Goal: Task Accomplishment & Management: Manage account settings

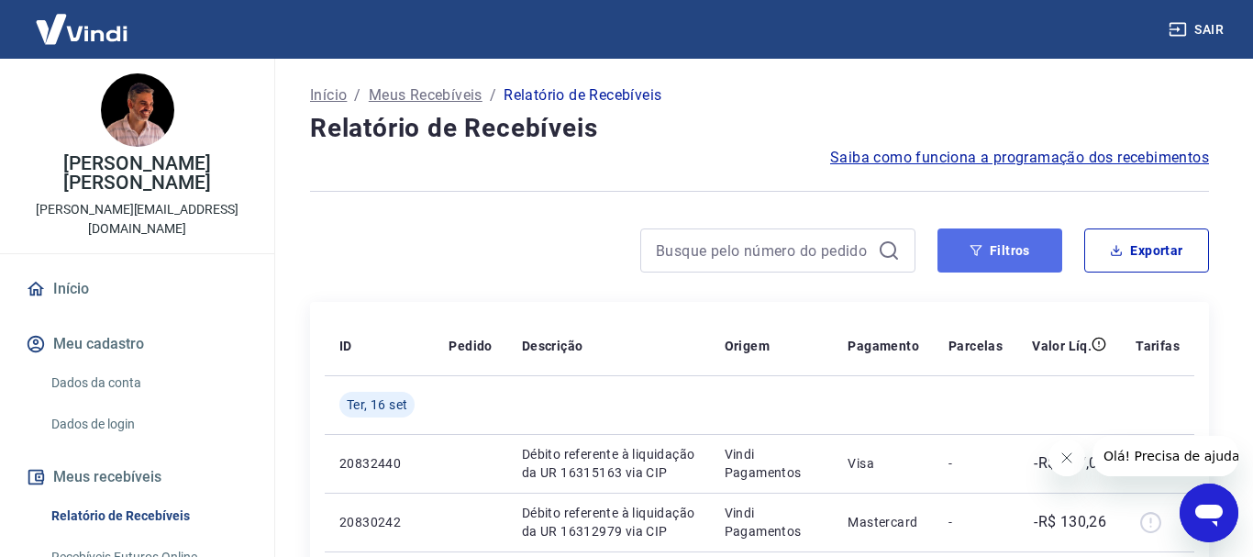
click at [1013, 246] on button "Filtros" at bounding box center [1000, 250] width 125 height 44
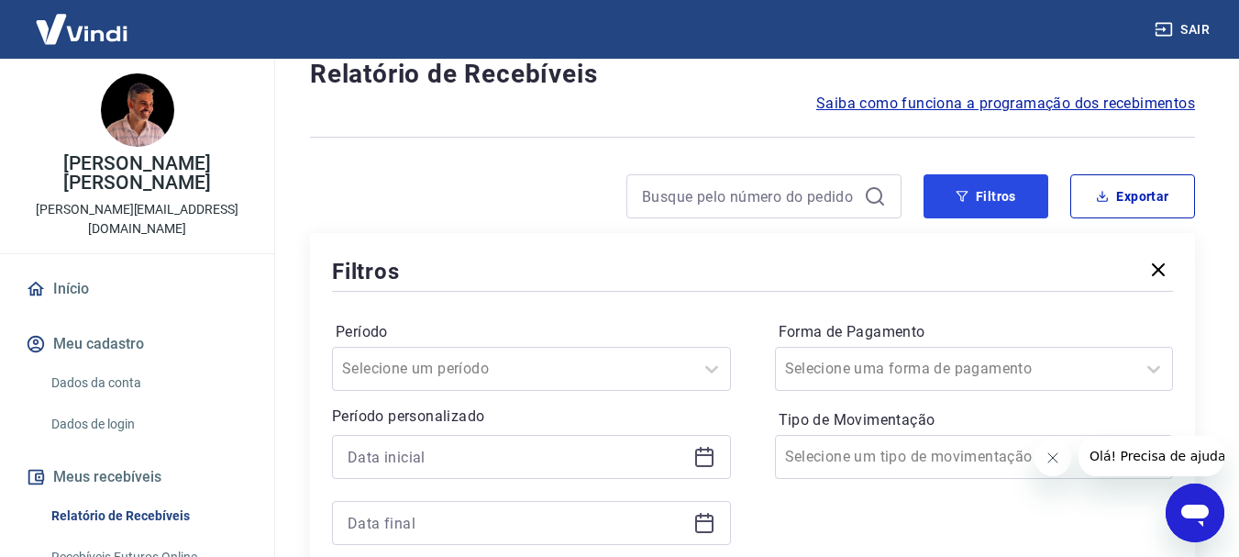
scroll to position [92, 0]
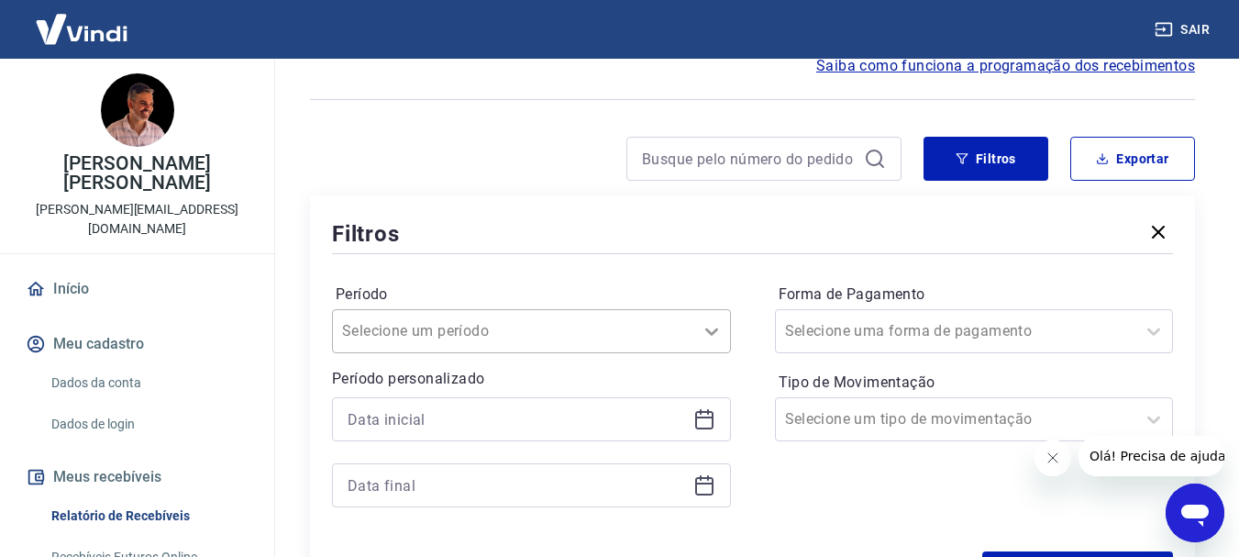
click at [709, 328] on div "Selecione um período" at bounding box center [531, 331] width 399 height 44
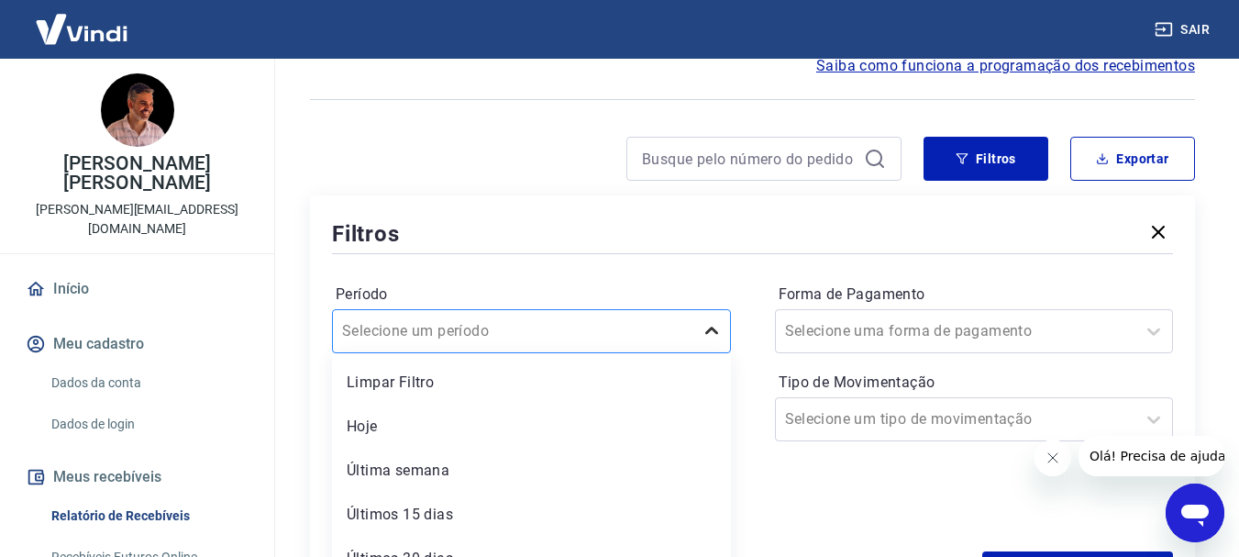
scroll to position [163, 0]
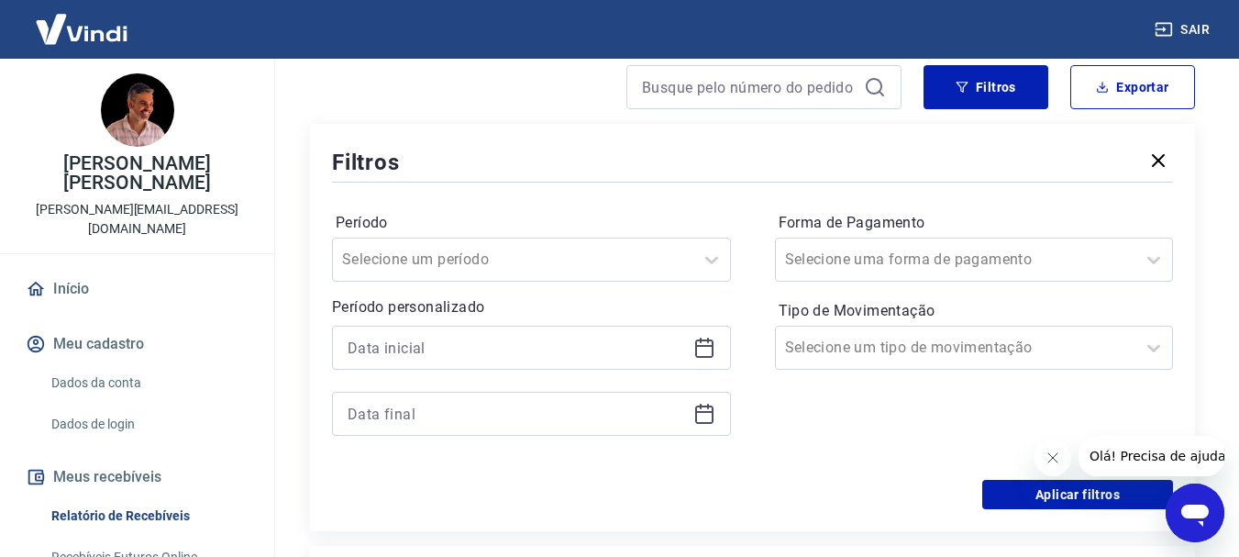
click at [692, 204] on div "Período Selecione um período Período personalizado Forma de Pagamento Selecione…" at bounding box center [752, 333] width 841 height 294
click at [706, 345] on icon at bounding box center [704, 346] width 18 height 2
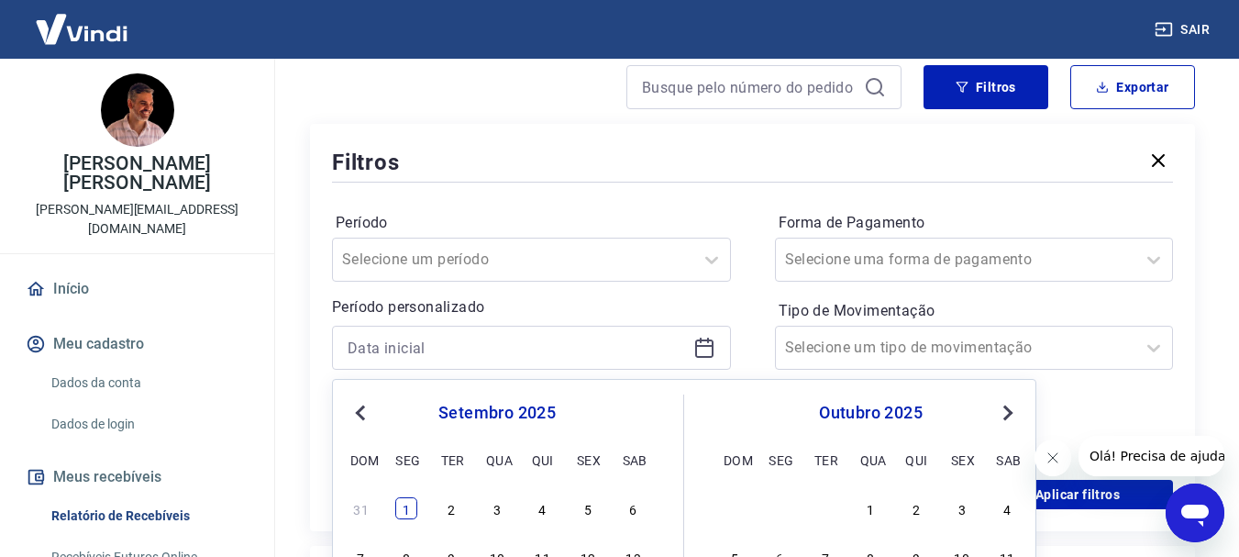
click at [404, 507] on div "1" at bounding box center [406, 508] width 22 height 22
type input "[DATE]"
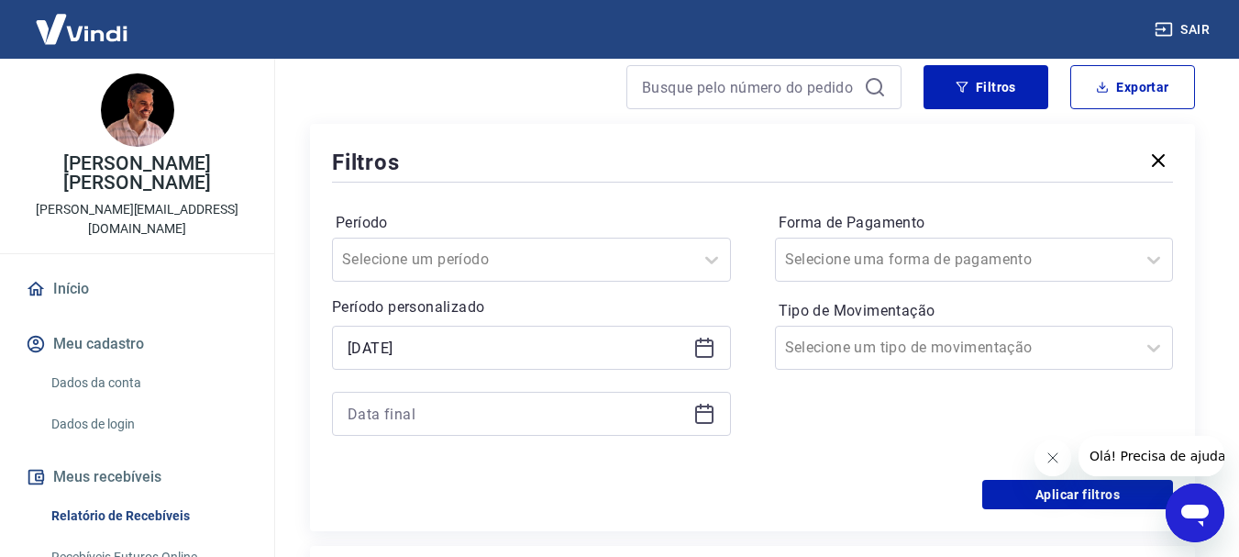
scroll to position [347, 0]
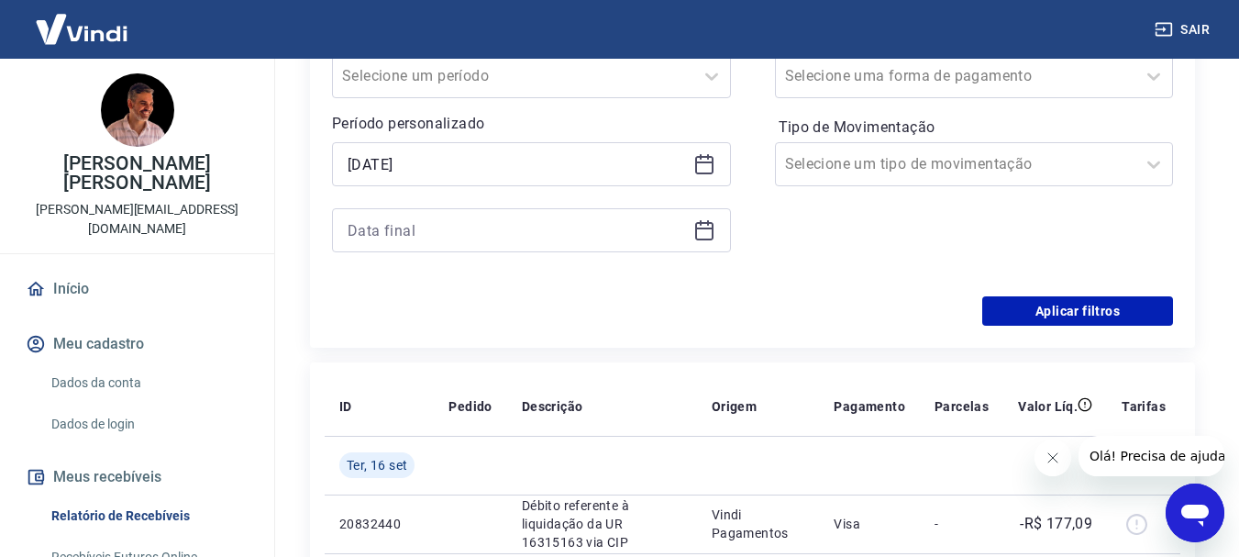
click at [710, 229] on icon at bounding box center [704, 229] width 18 height 2
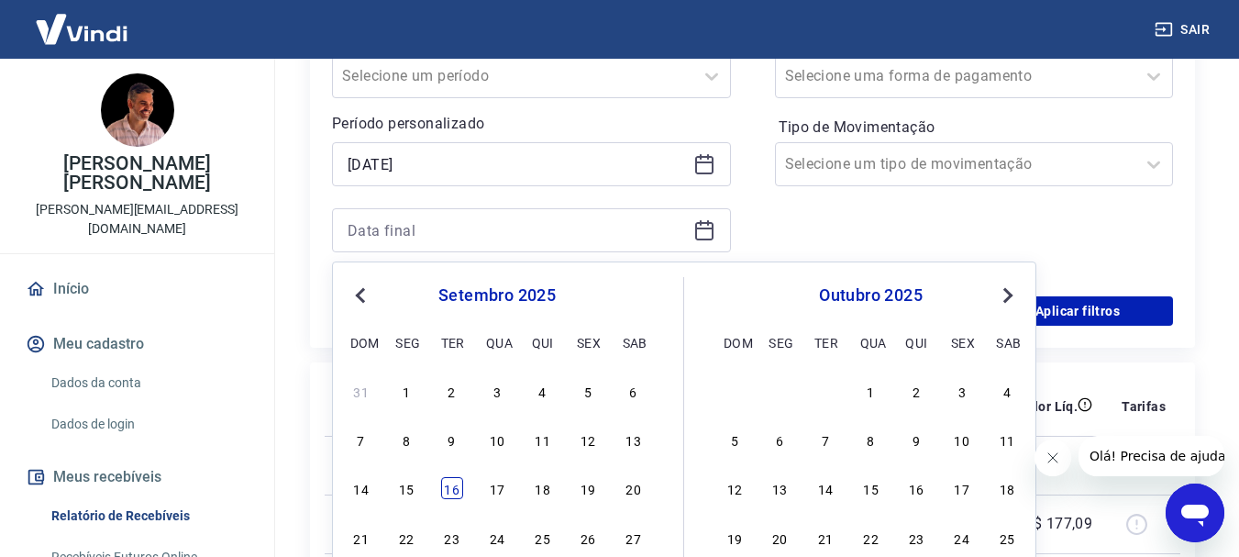
click at [450, 487] on div "16" at bounding box center [452, 488] width 22 height 22
type input "[DATE]"
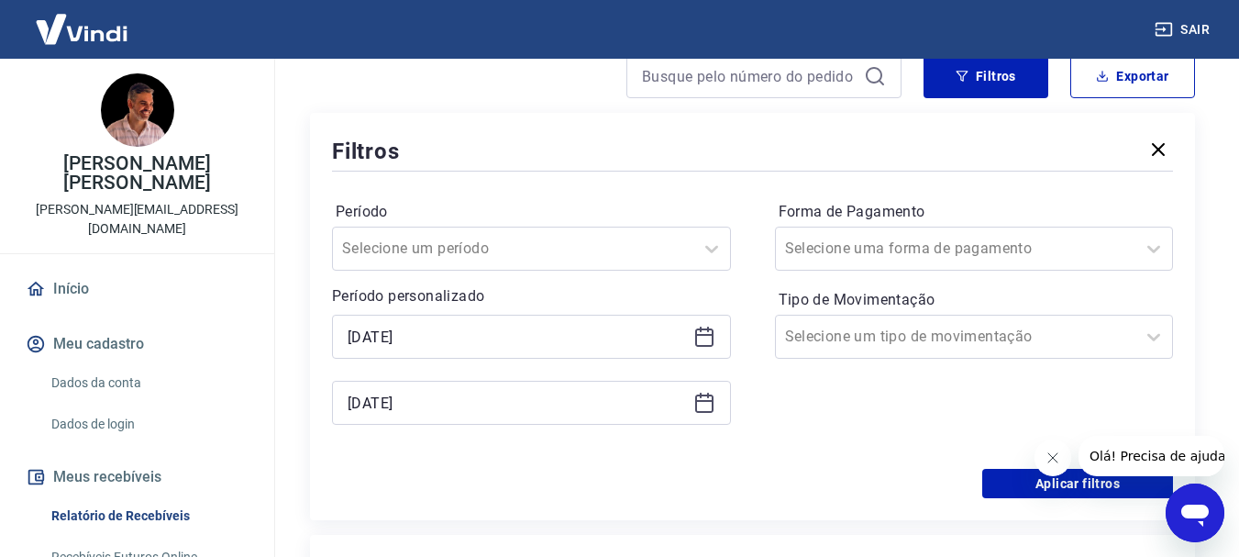
scroll to position [163, 0]
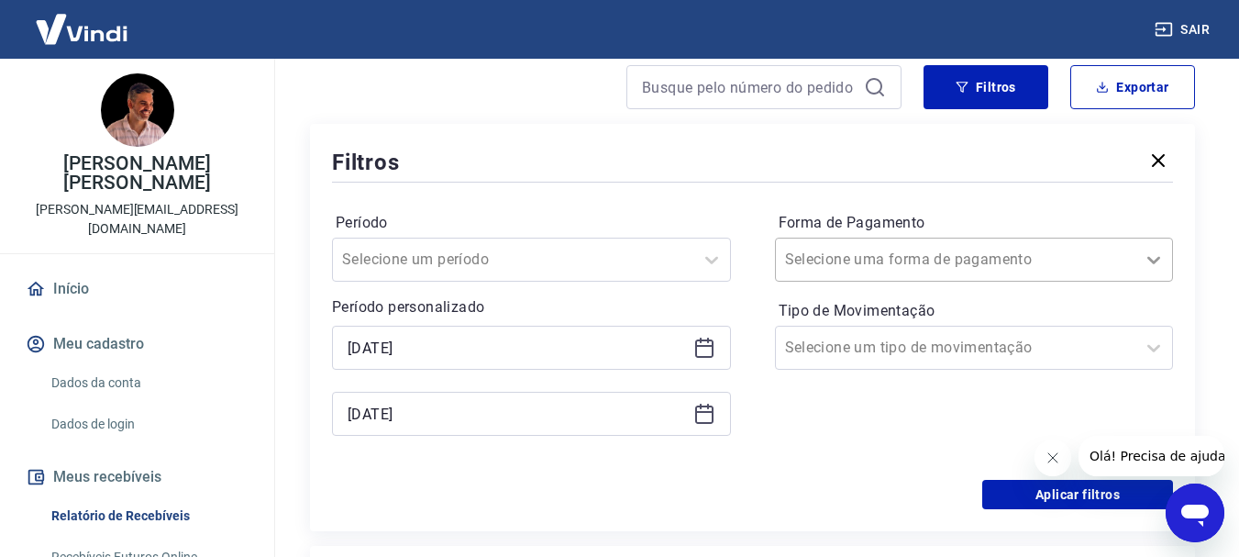
click at [1155, 255] on icon at bounding box center [1154, 260] width 22 height 22
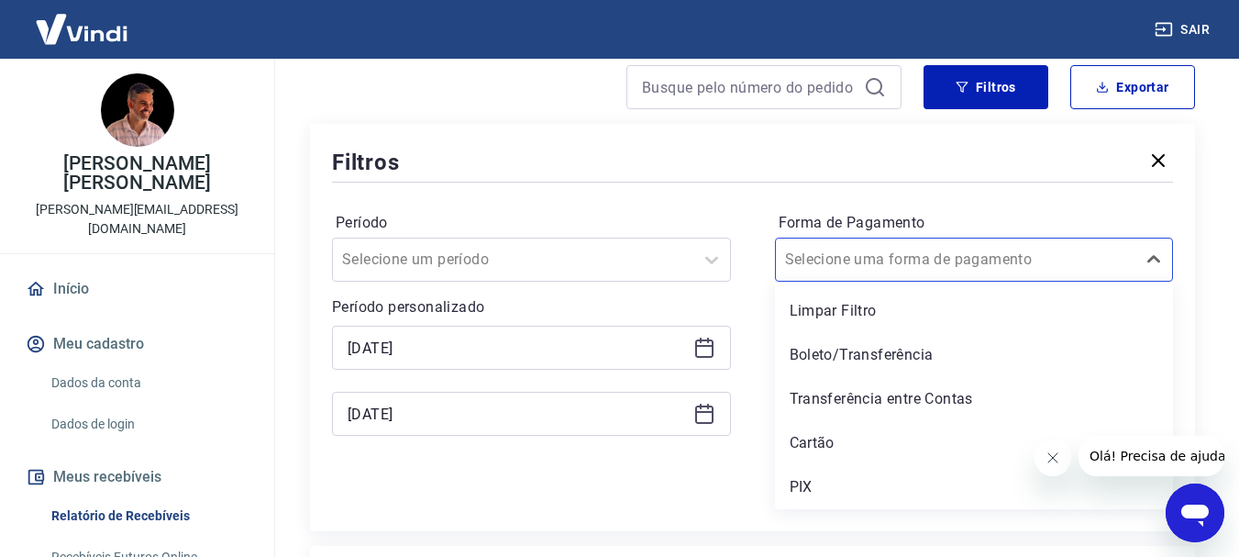
click at [998, 196] on div "Período Selecione um período Período personalizado Selected date: segunda-feira…" at bounding box center [752, 333] width 841 height 294
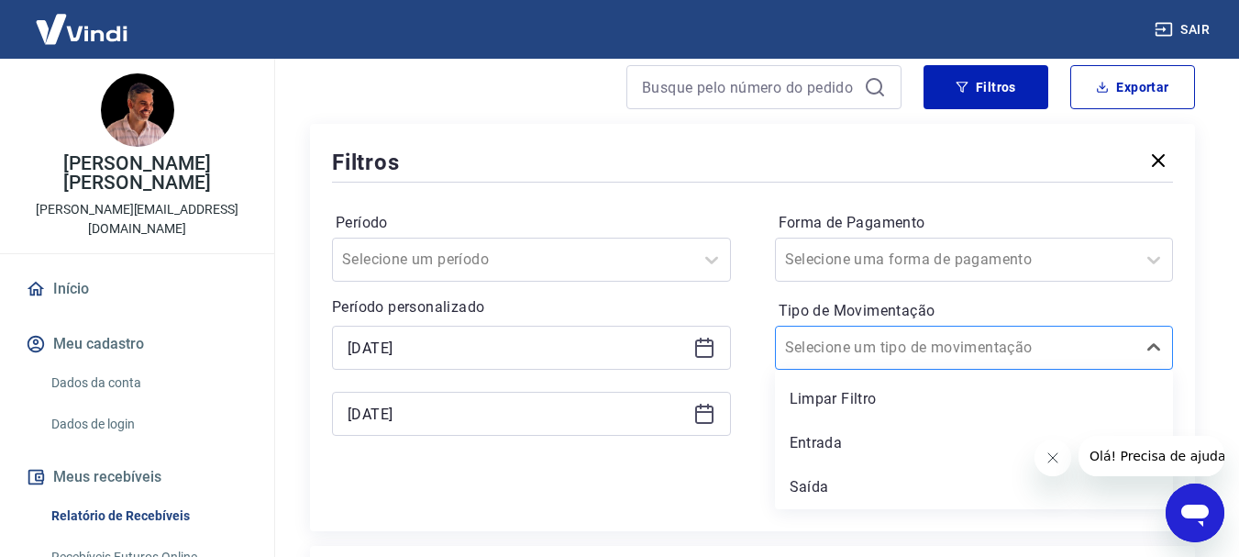
click at [984, 344] on div at bounding box center [956, 348] width 342 height 26
click at [825, 439] on div "Entrada" at bounding box center [974, 443] width 399 height 37
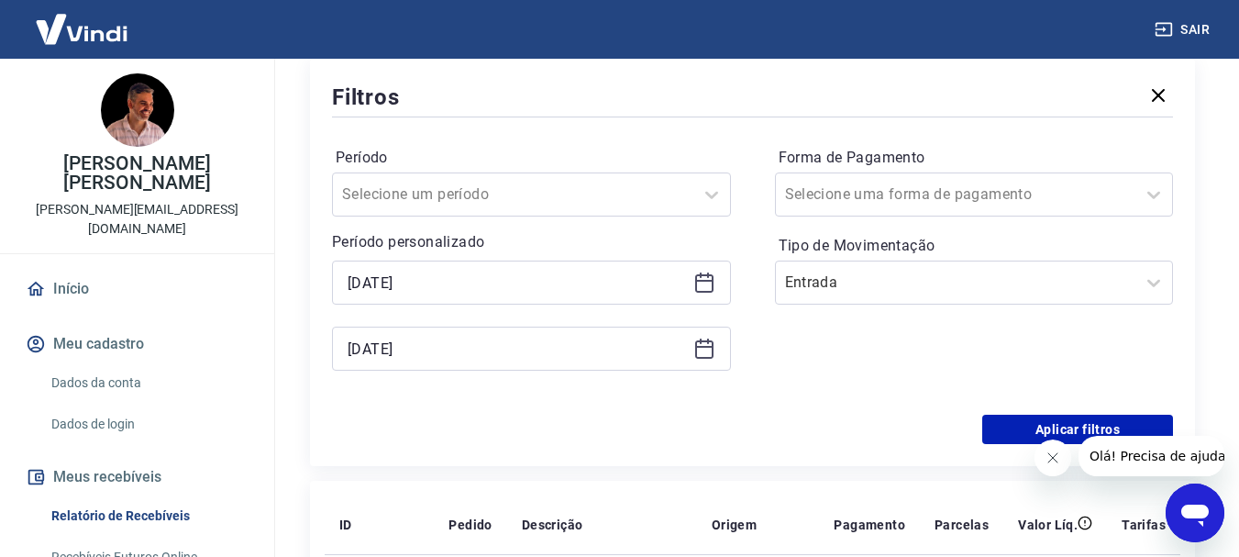
scroll to position [255, 0]
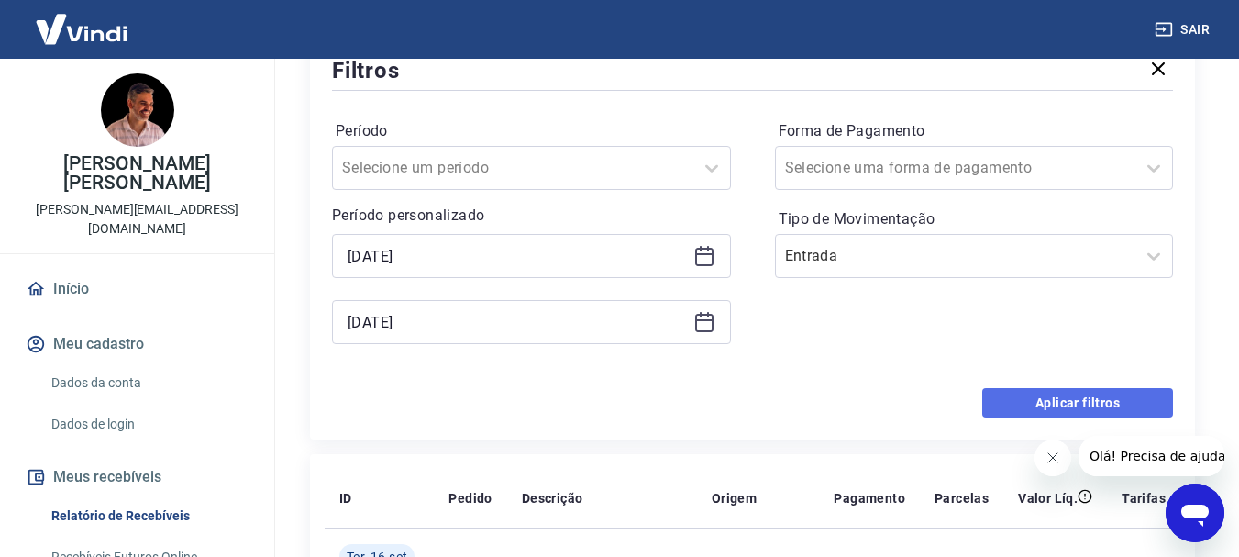
click at [1117, 403] on button "Aplicar filtros" at bounding box center [1078, 402] width 191 height 29
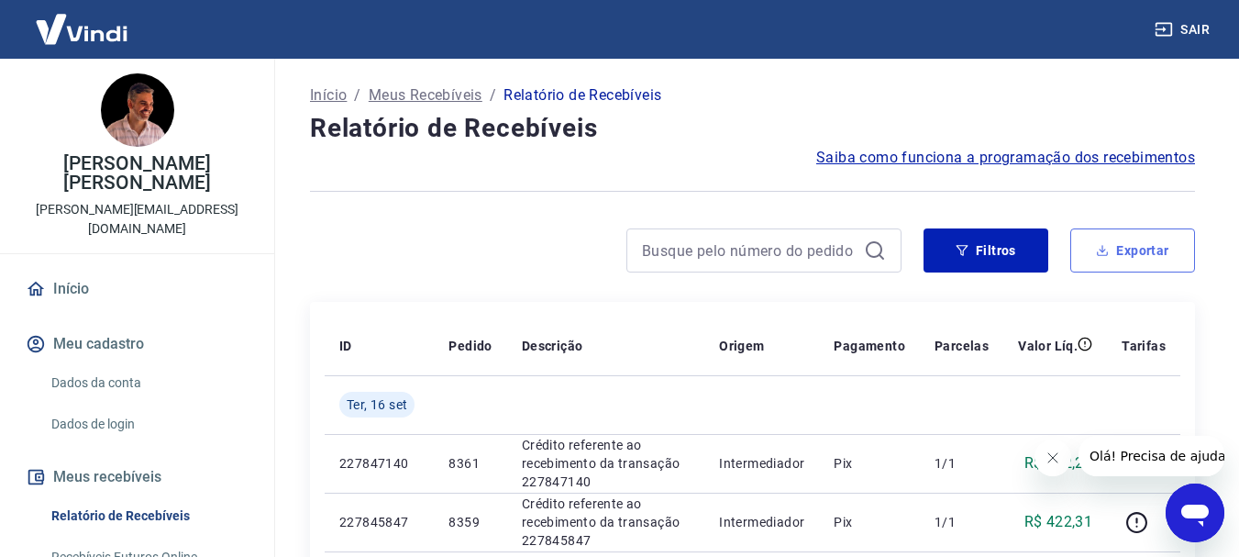
click at [1142, 246] on button "Exportar" at bounding box center [1133, 250] width 125 height 44
type input "[DATE]"
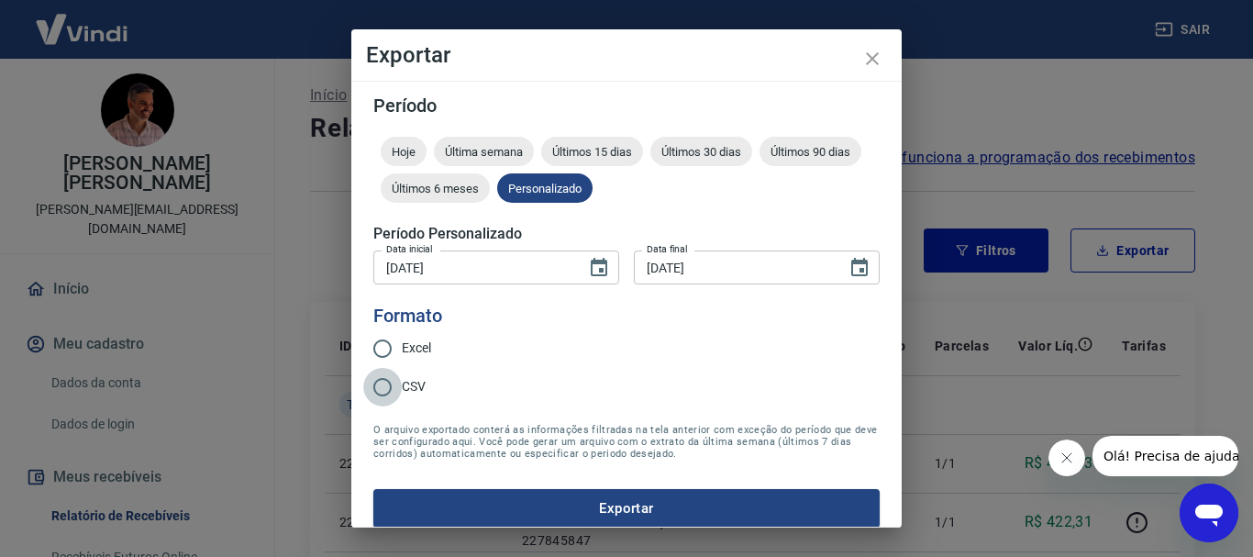
click at [382, 388] on input "CSV" at bounding box center [382, 387] width 39 height 39
radio input "true"
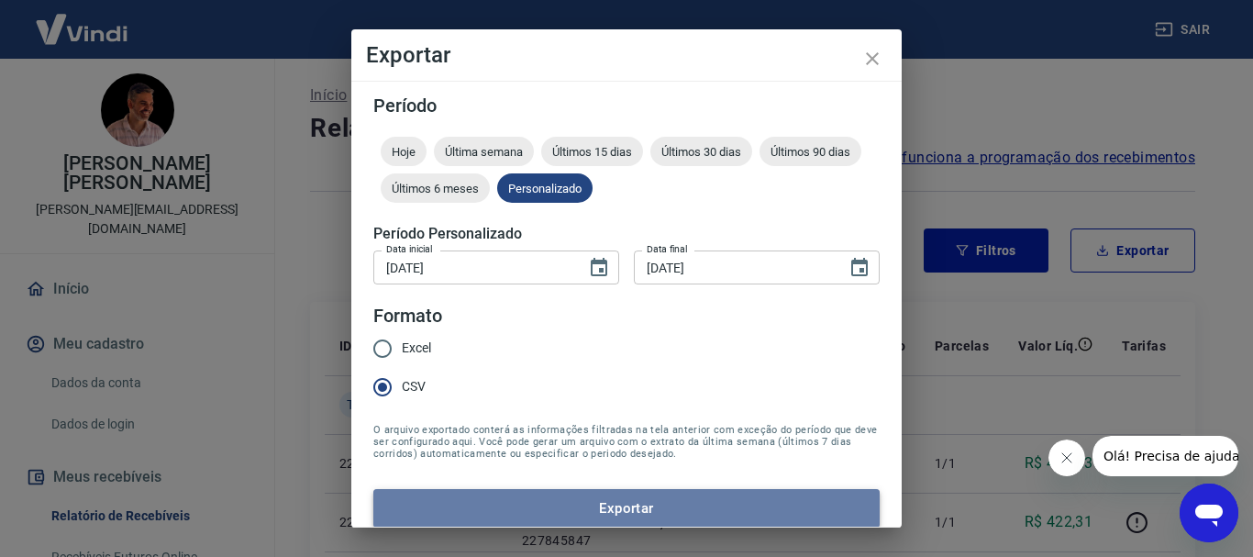
click at [713, 500] on button "Exportar" at bounding box center [626, 508] width 506 height 39
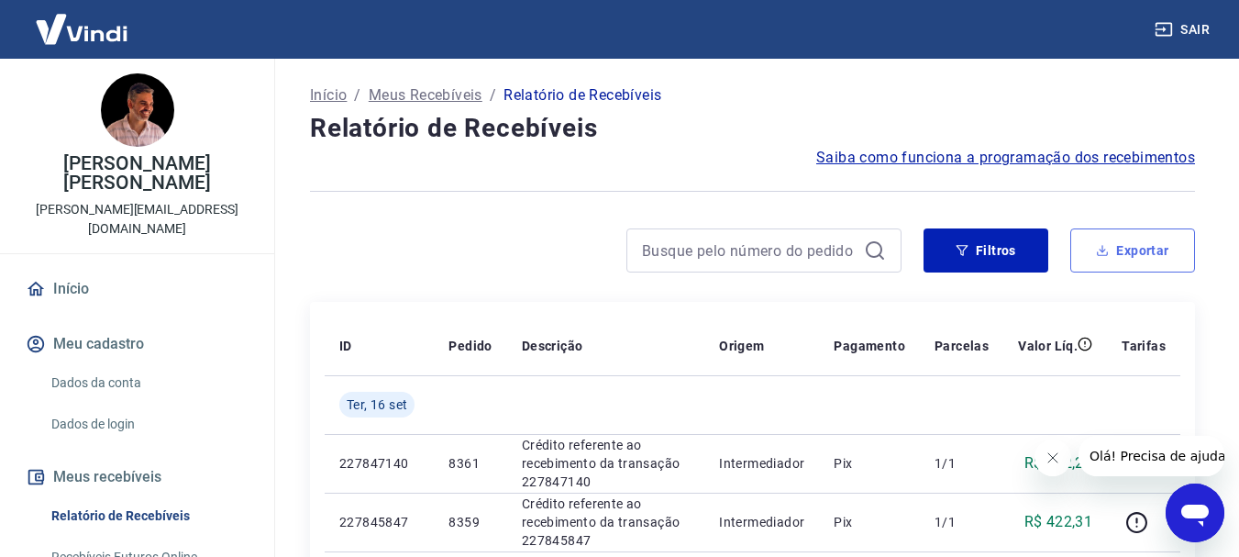
click at [1131, 250] on button "Exportar" at bounding box center [1133, 250] width 125 height 44
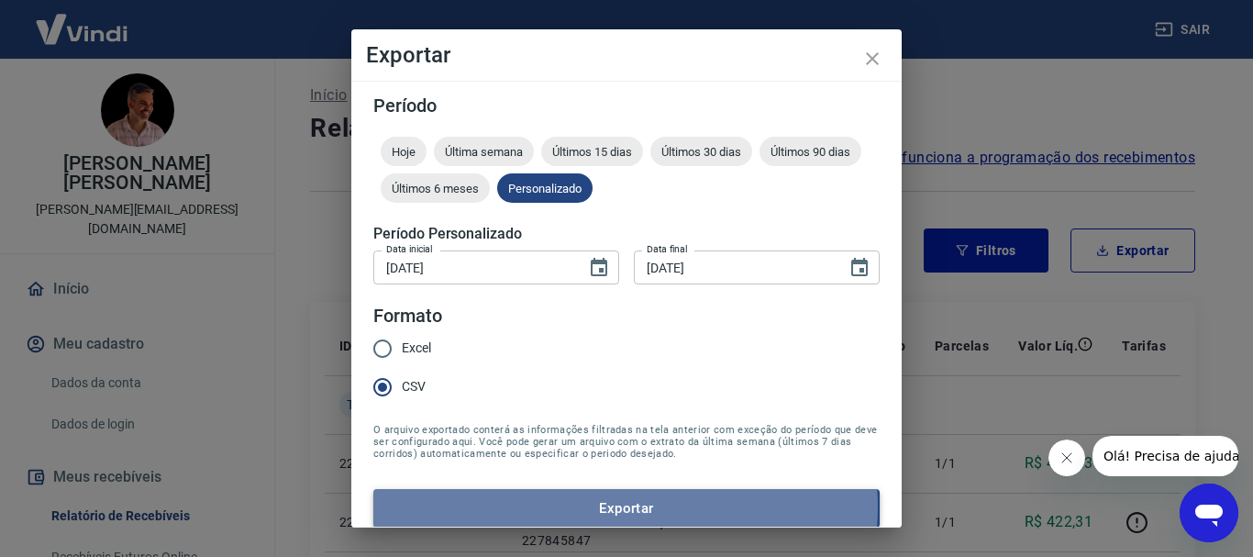
click at [625, 506] on button "Exportar" at bounding box center [626, 508] width 506 height 39
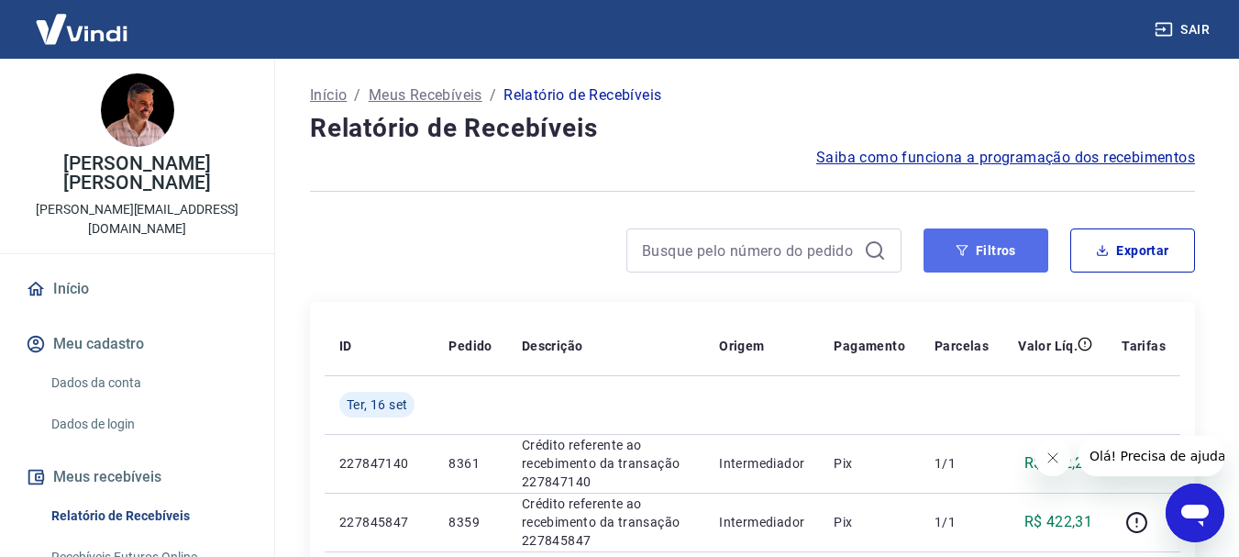
click at [1000, 247] on button "Filtros" at bounding box center [986, 250] width 125 height 44
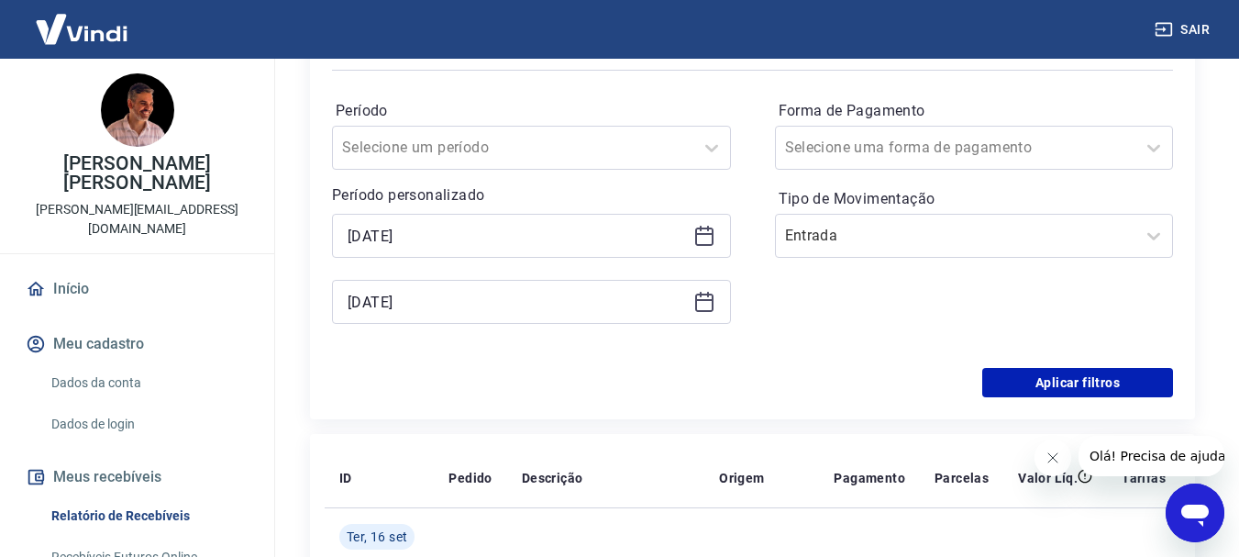
scroll to position [367, 0]
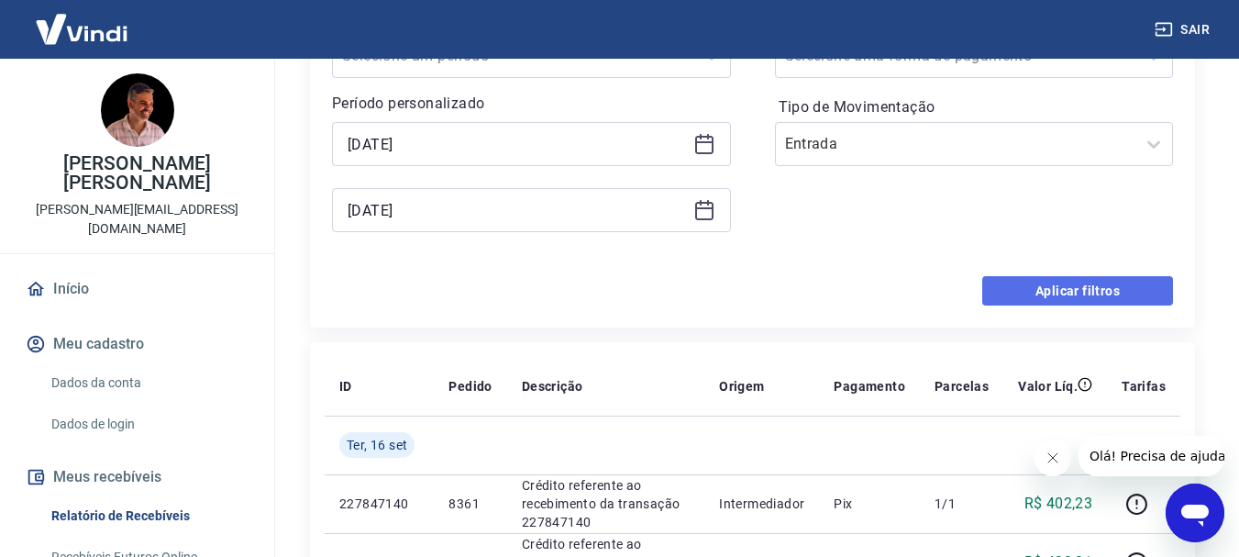
click at [1072, 287] on button "Aplicar filtros" at bounding box center [1078, 290] width 191 height 29
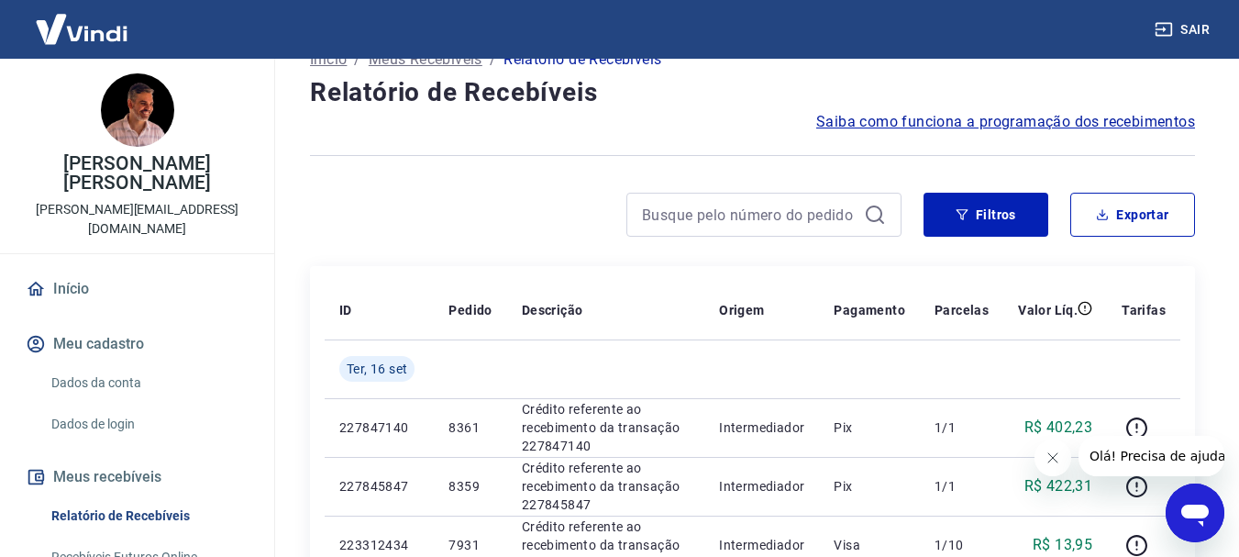
scroll to position [0, 0]
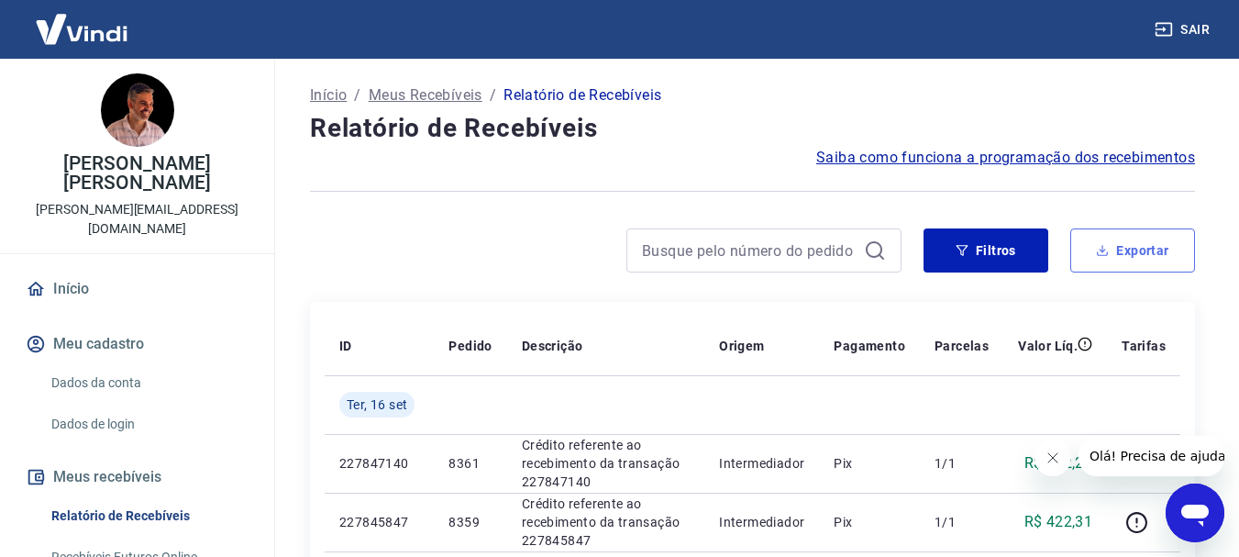
click at [1147, 249] on button "Exportar" at bounding box center [1133, 250] width 125 height 44
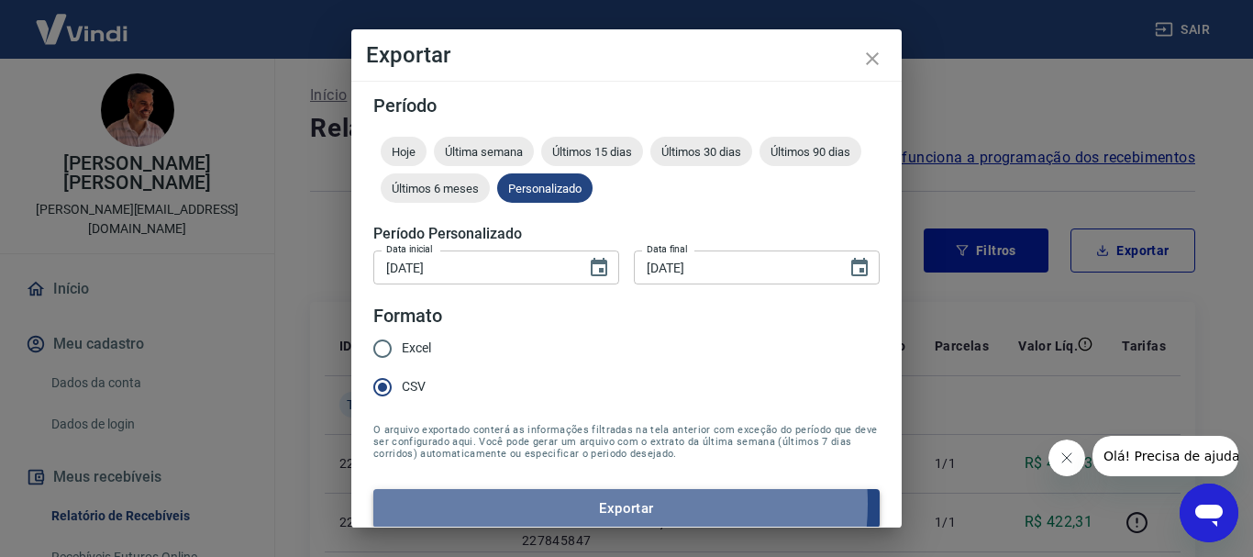
click at [617, 504] on button "Exportar" at bounding box center [626, 508] width 506 height 39
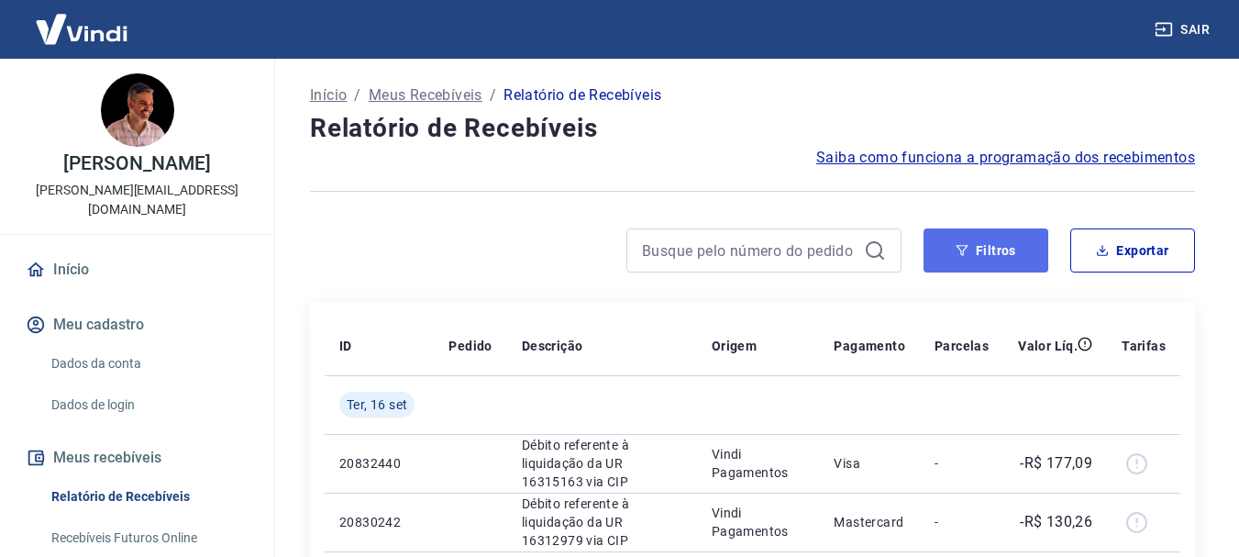
click at [1003, 253] on button "Filtros" at bounding box center [986, 250] width 125 height 44
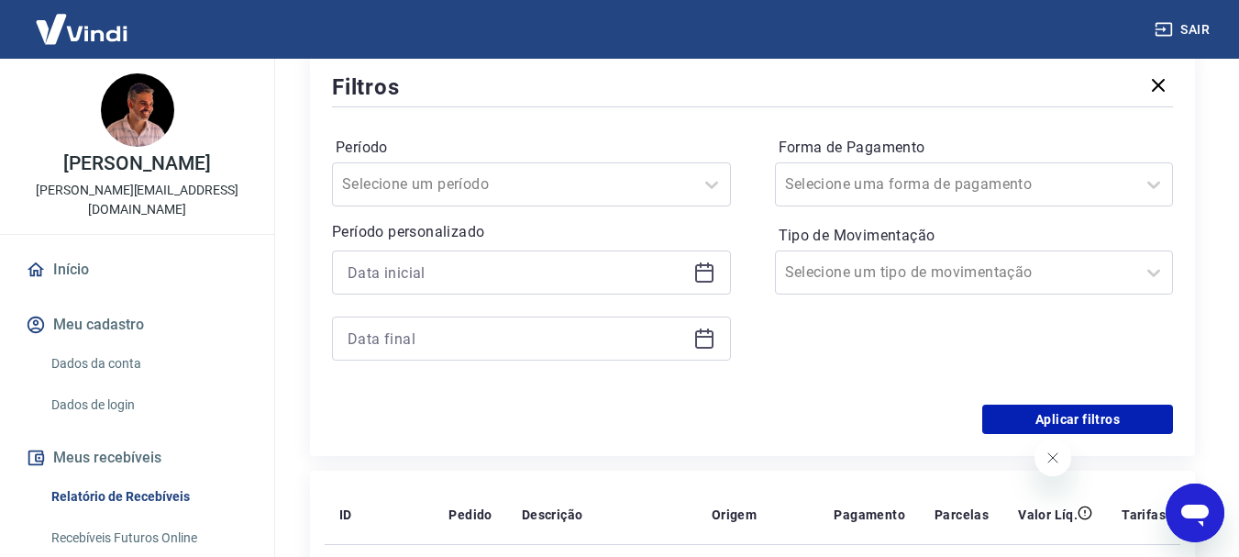
scroll to position [275, 0]
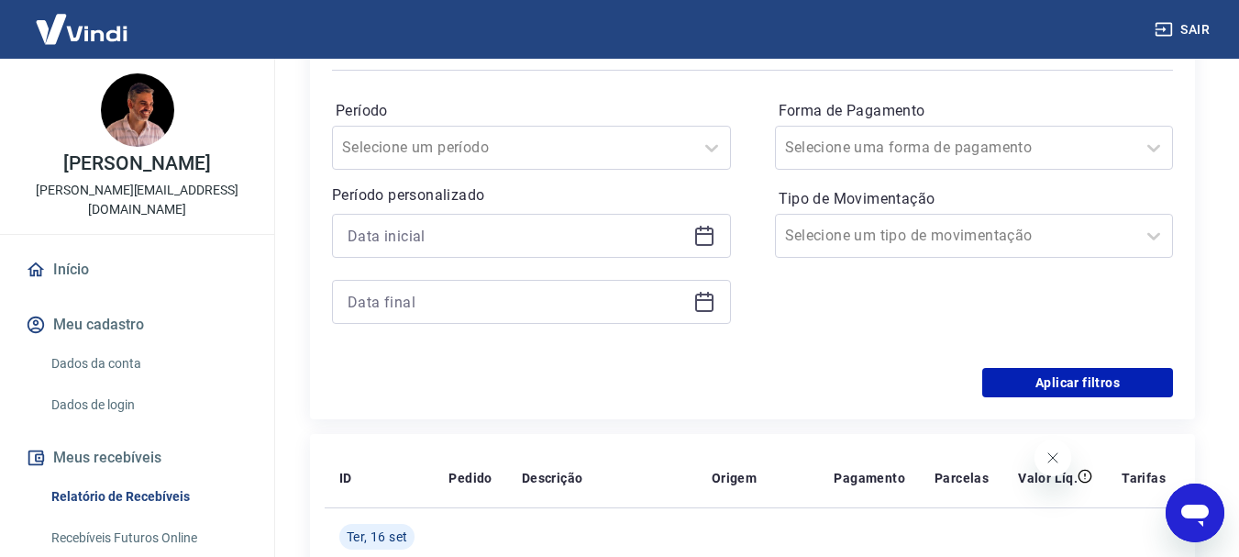
click at [698, 235] on icon at bounding box center [704, 234] width 18 height 2
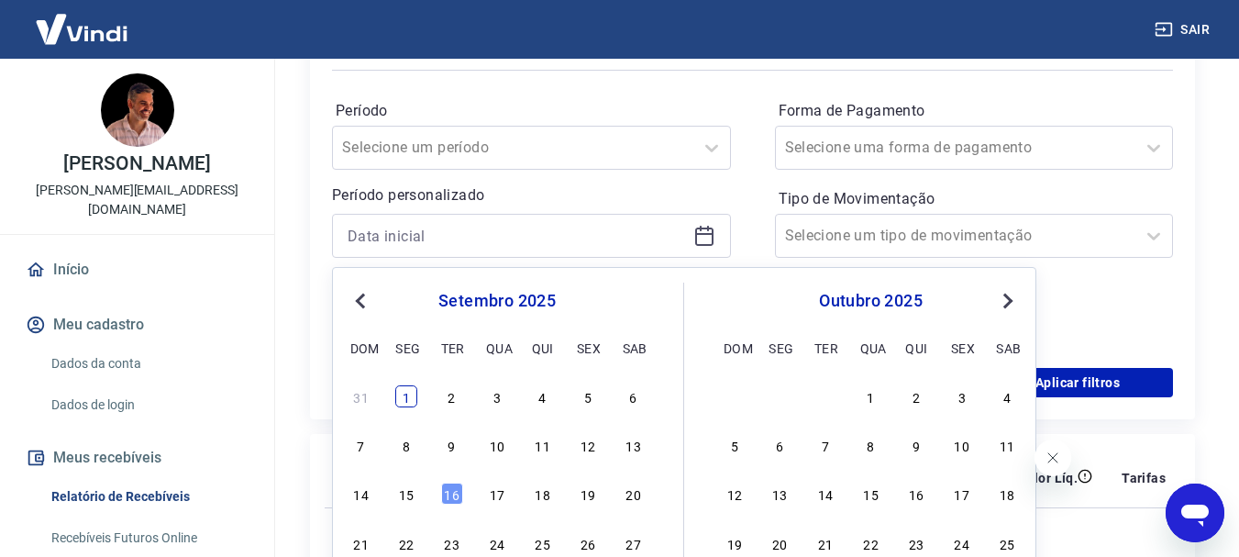
click at [409, 400] on div "1" at bounding box center [406, 396] width 22 height 22
type input "[DATE]"
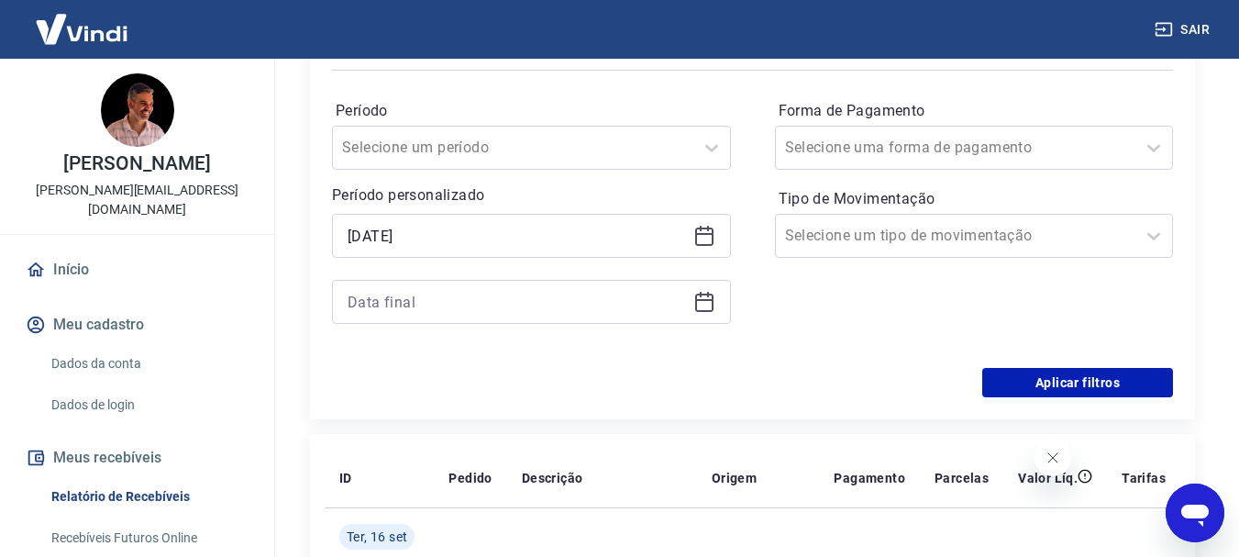
scroll to position [367, 0]
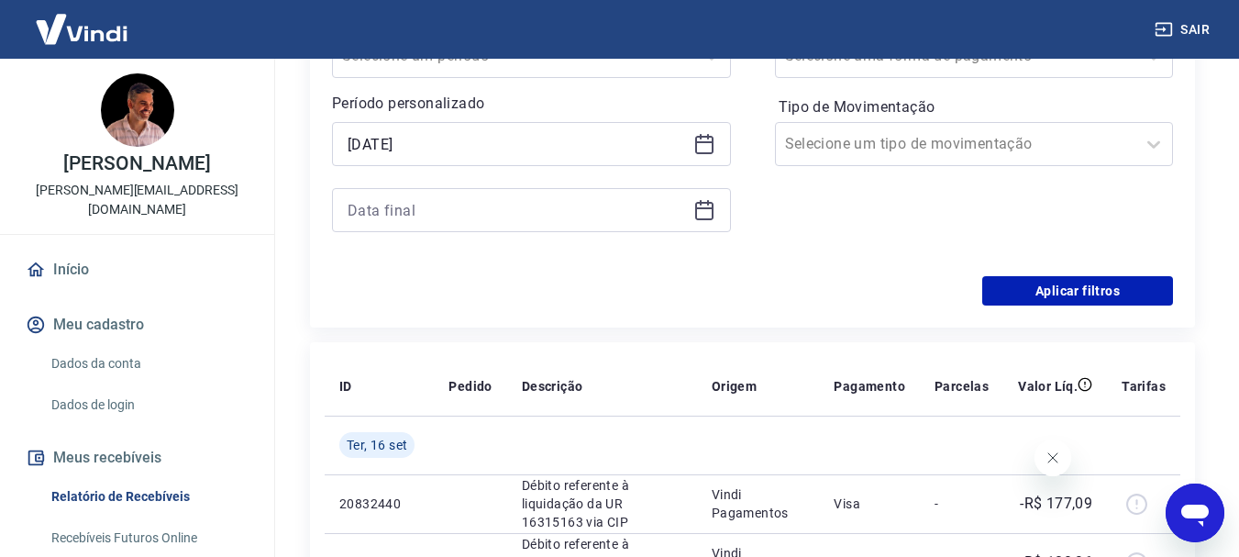
click at [698, 204] on icon at bounding box center [704, 211] width 18 height 18
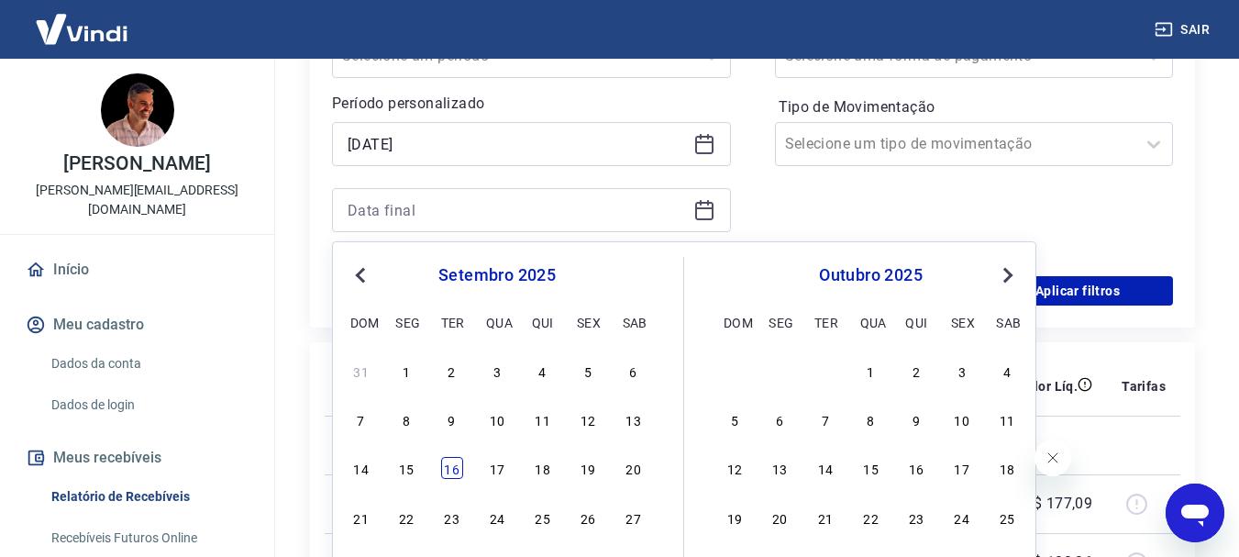
click at [457, 466] on div "16" at bounding box center [452, 468] width 22 height 22
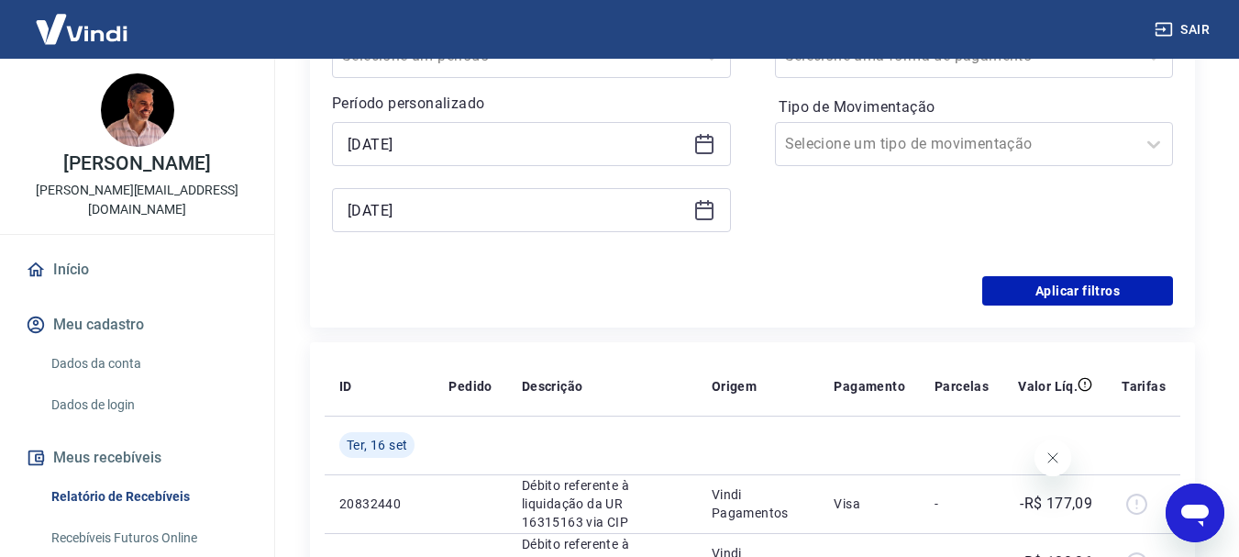
type input "[DATE]"
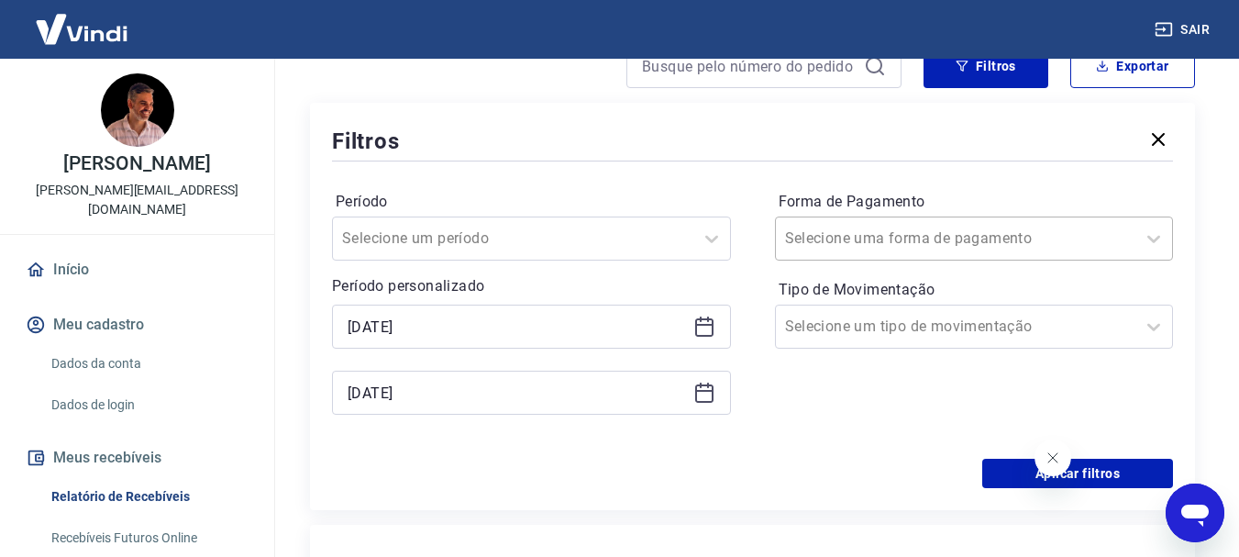
scroll to position [183, 0]
click at [1150, 321] on icon at bounding box center [1154, 328] width 22 height 22
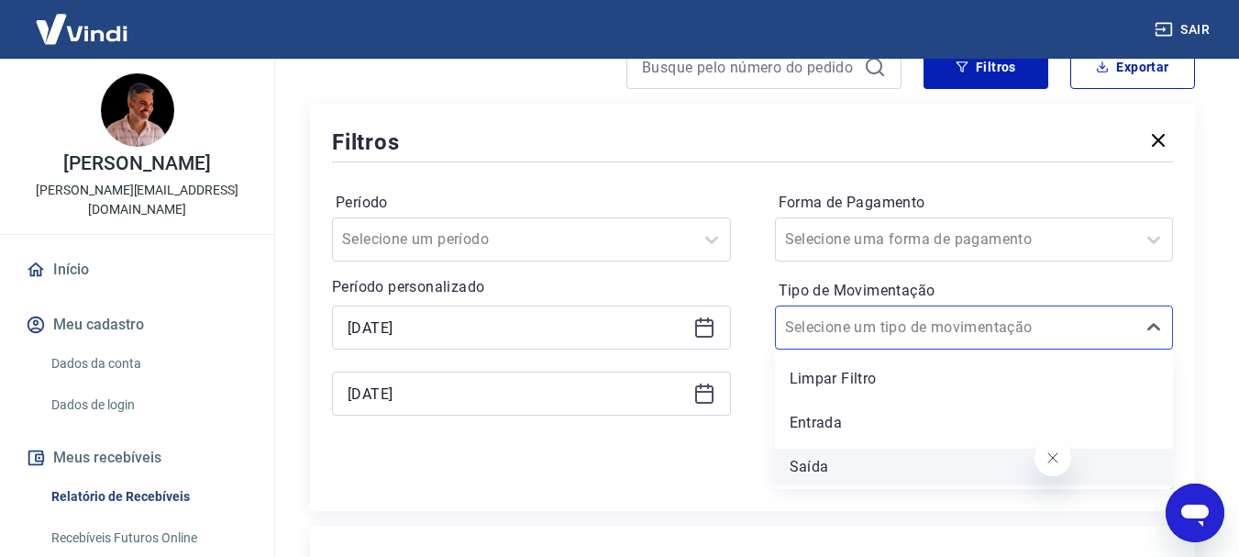
click at [816, 464] on div "Saída" at bounding box center [974, 467] width 399 height 37
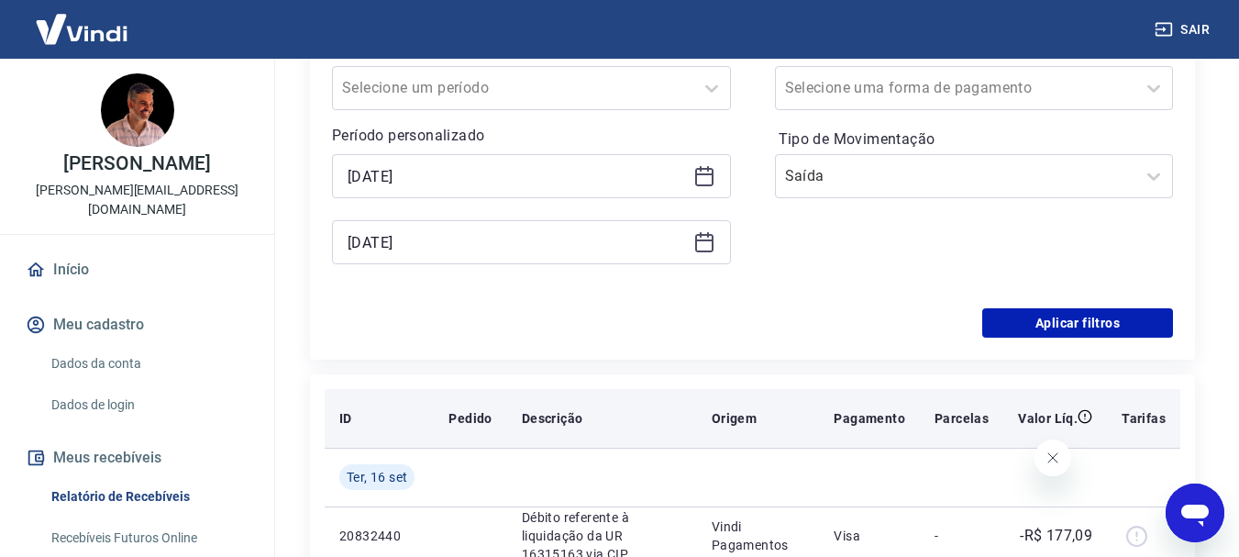
scroll to position [367, 0]
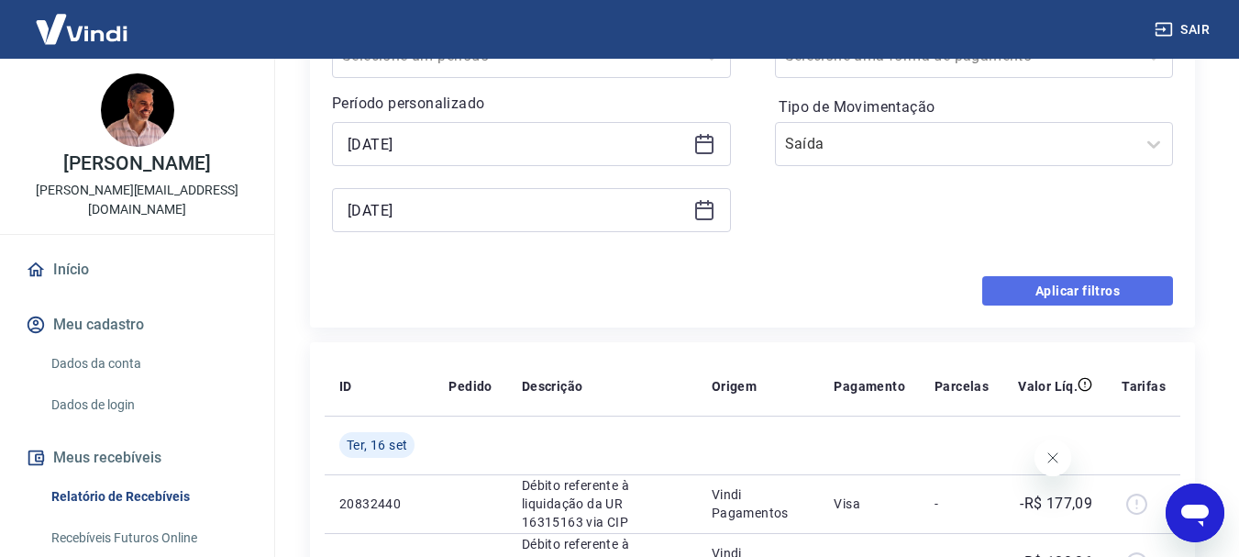
click at [1105, 288] on button "Aplicar filtros" at bounding box center [1078, 290] width 191 height 29
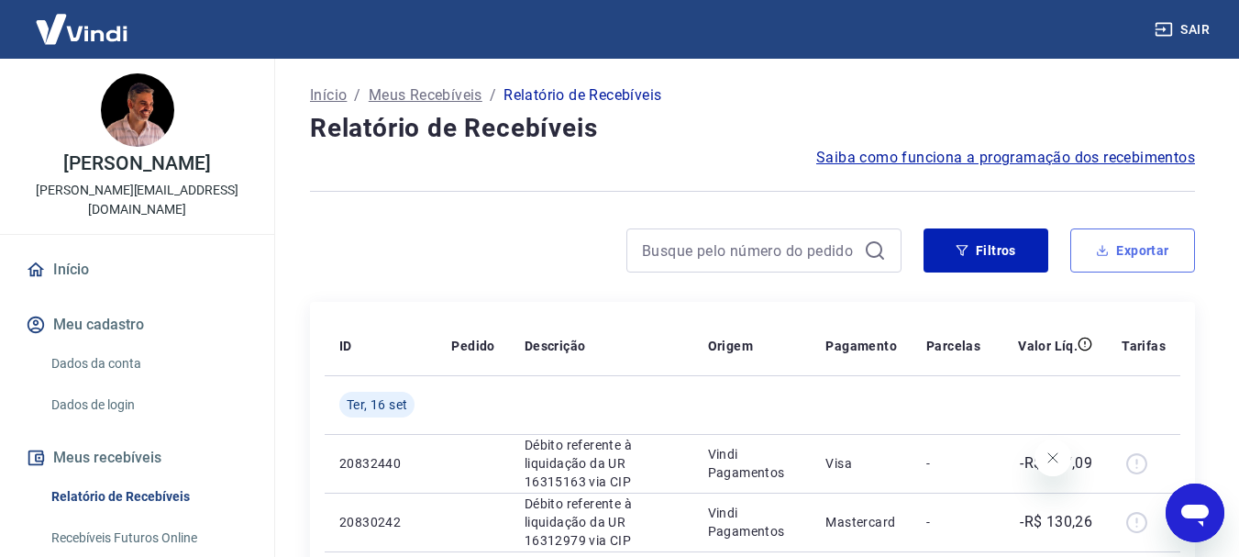
click at [1141, 245] on button "Exportar" at bounding box center [1133, 250] width 125 height 44
type input "[DATE]"
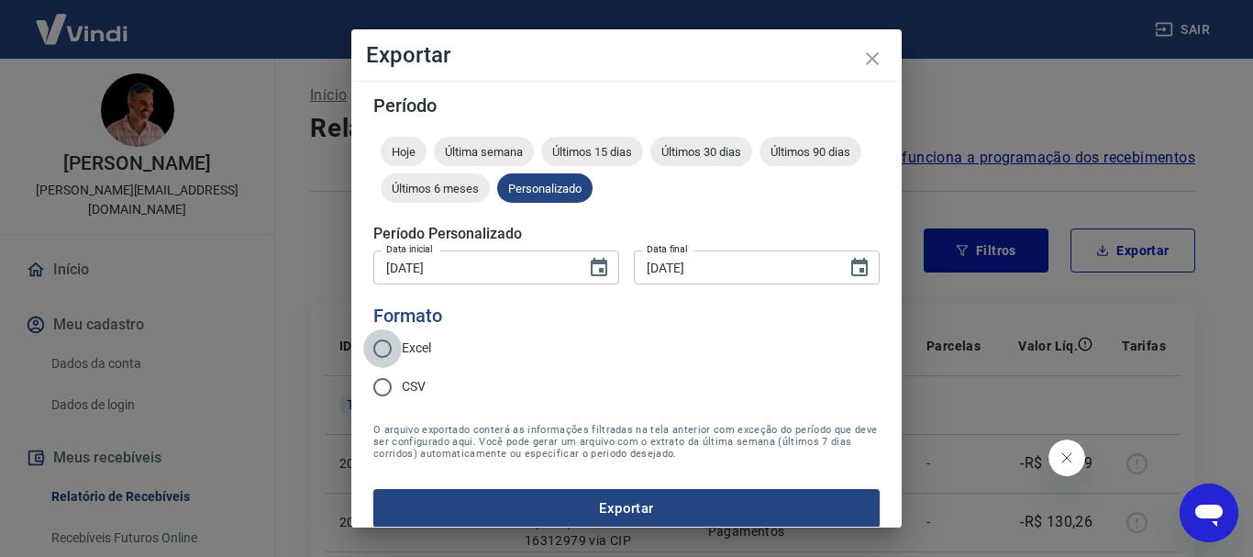
click at [380, 350] on input "Excel" at bounding box center [382, 348] width 39 height 39
radio input "true"
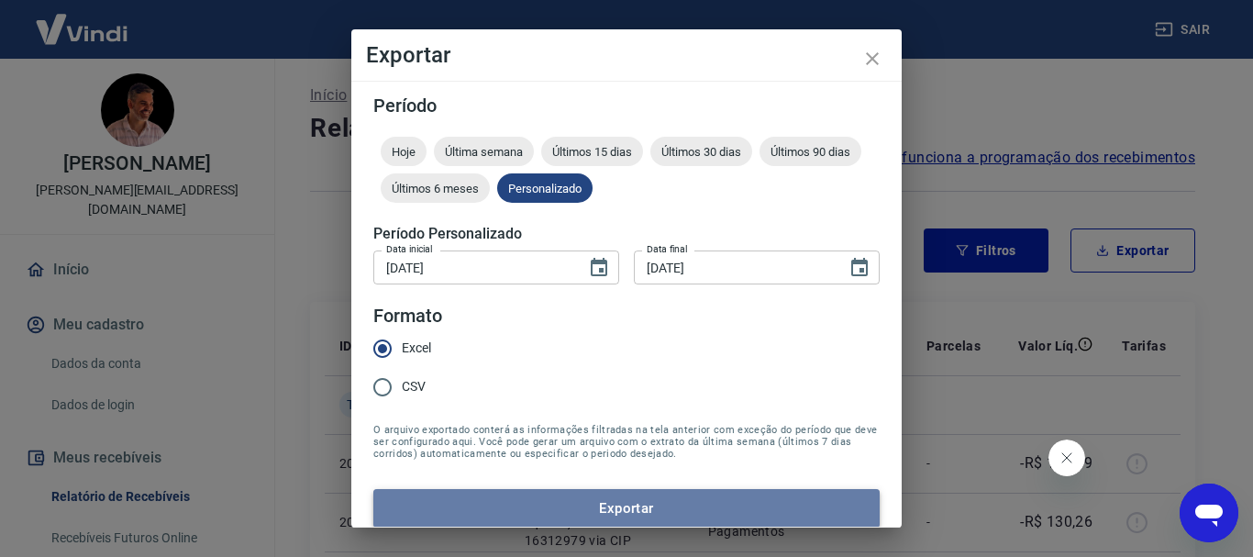
click at [636, 508] on button "Exportar" at bounding box center [626, 508] width 506 height 39
